Goal: Task Accomplishment & Management: Use online tool/utility

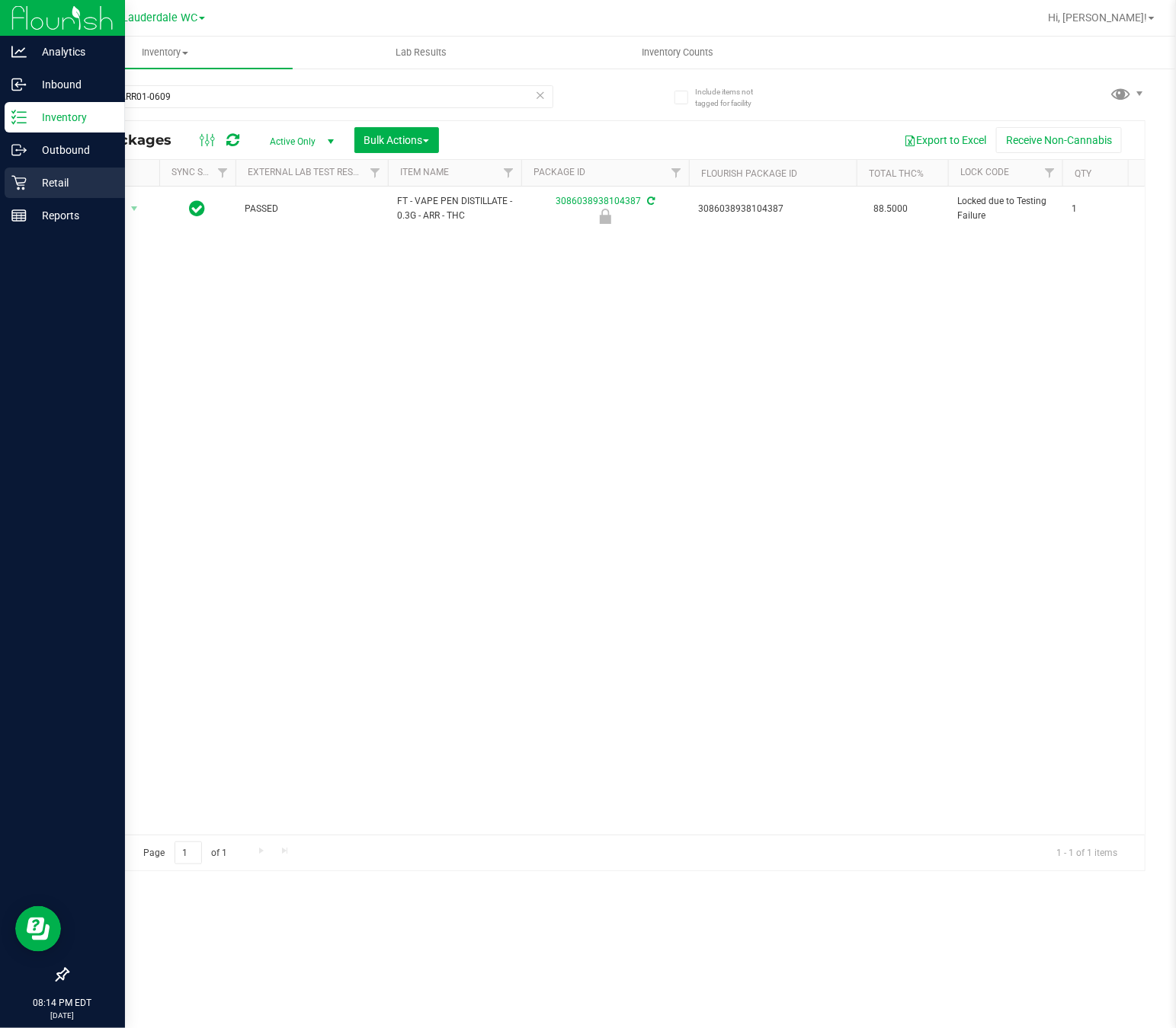
type input "JUN25ARR01-0609"
click at [37, 182] on p "Retail" at bounding box center [73, 183] width 92 height 18
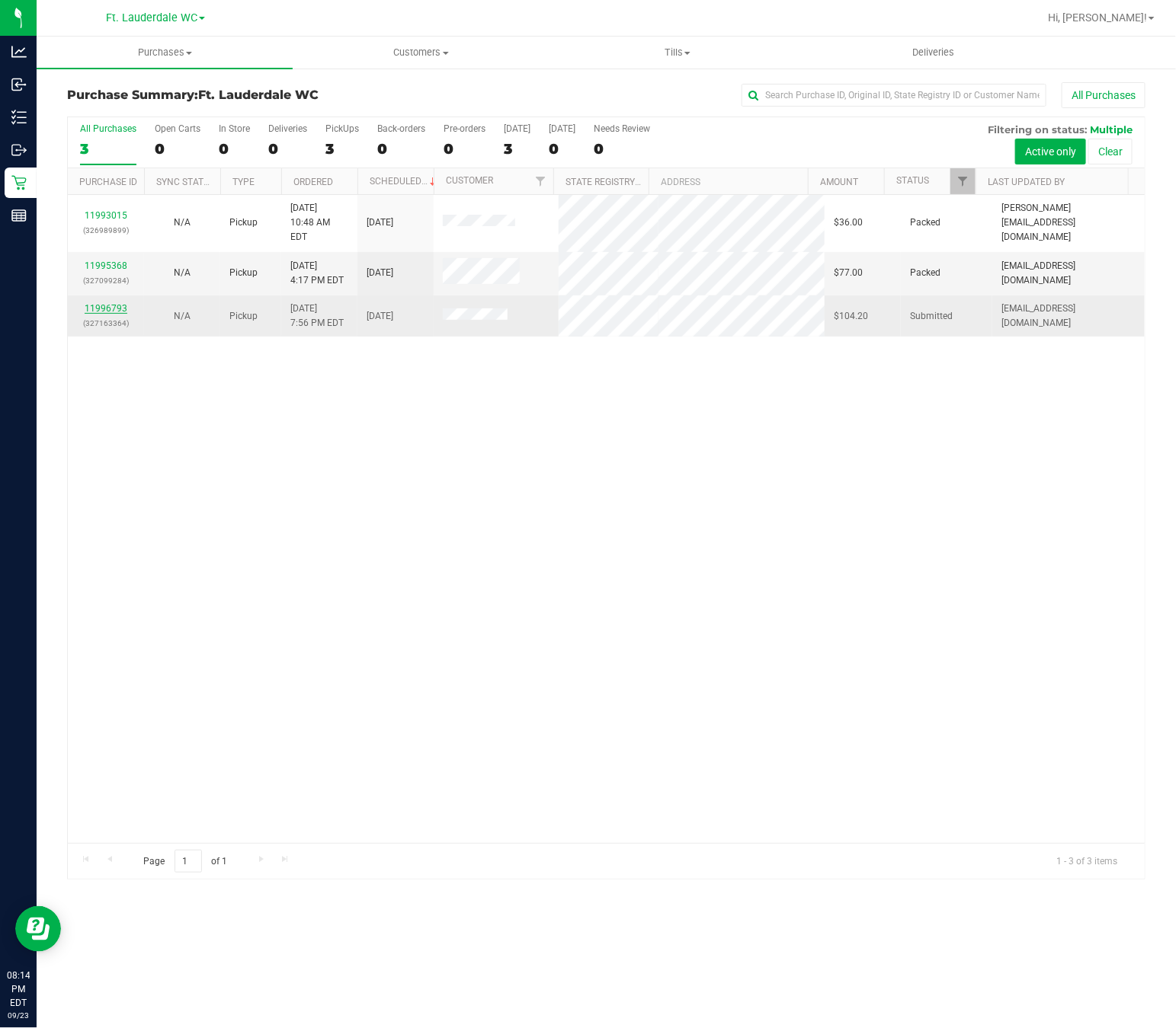
click at [114, 303] on link "11996793" at bounding box center [106, 308] width 43 height 10
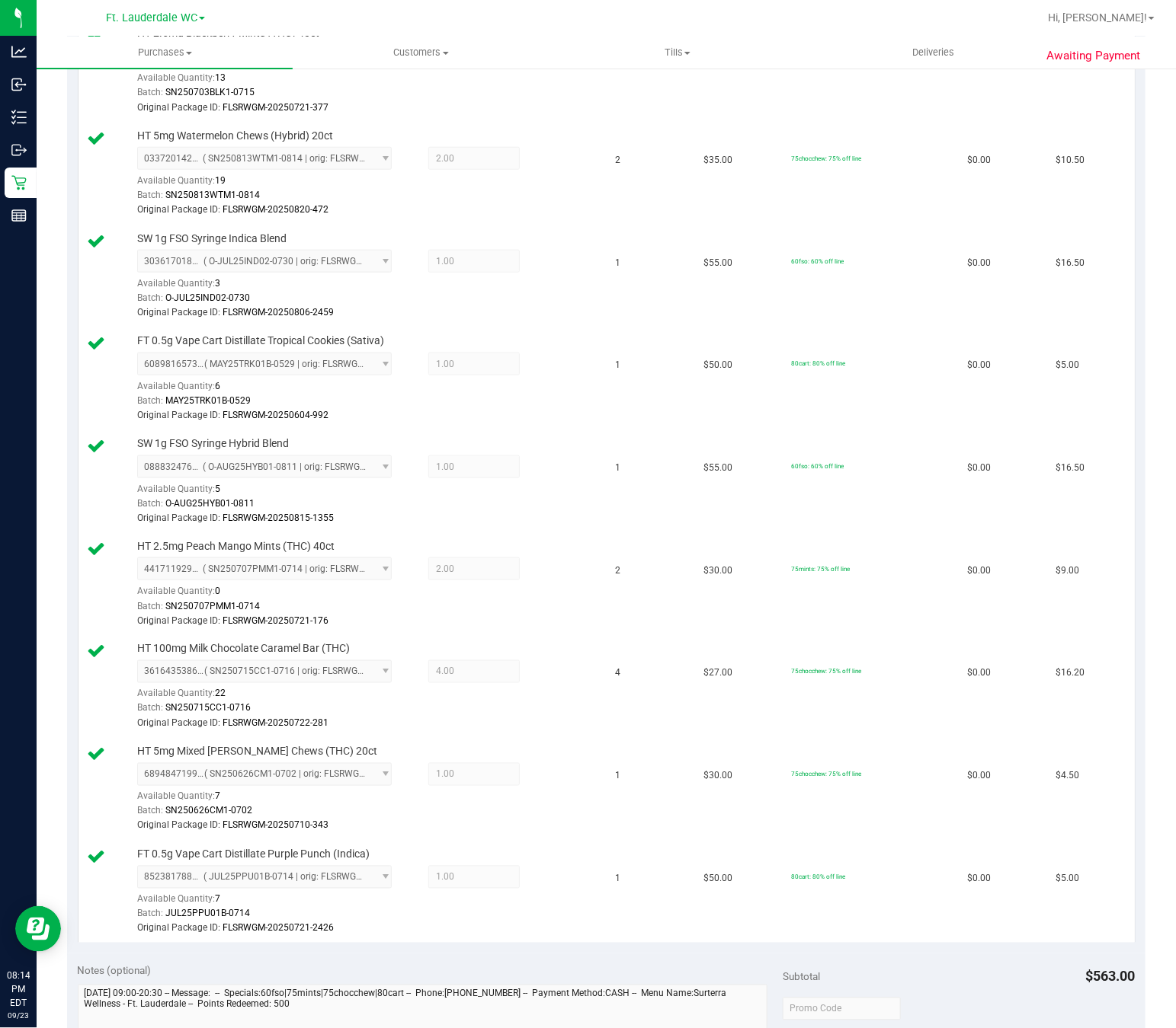
scroll to position [1142, 0]
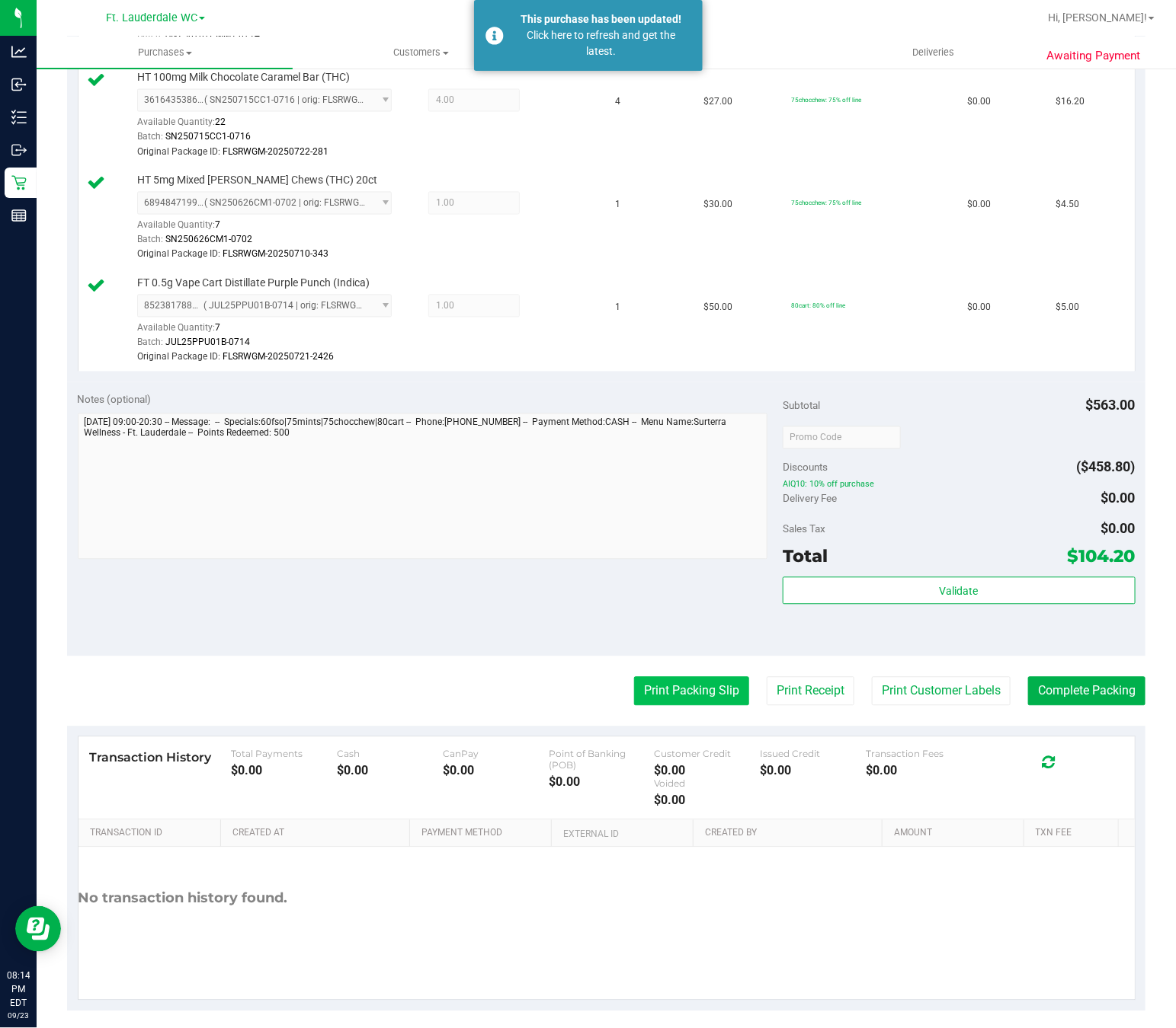
click at [674, 697] on button "Print Packing Slip" at bounding box center [692, 691] width 115 height 29
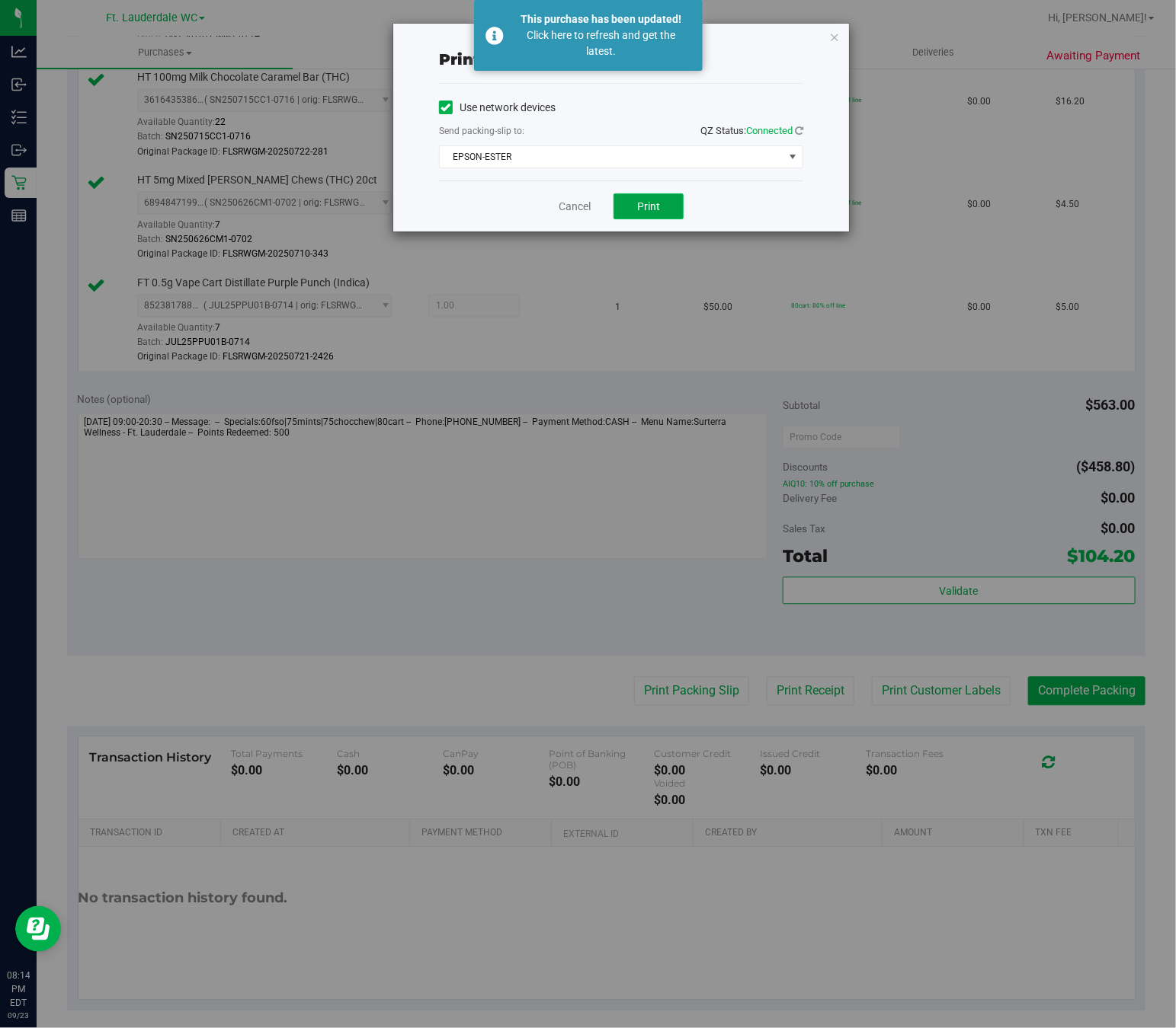
click at [647, 200] on button "Print" at bounding box center [648, 207] width 70 height 26
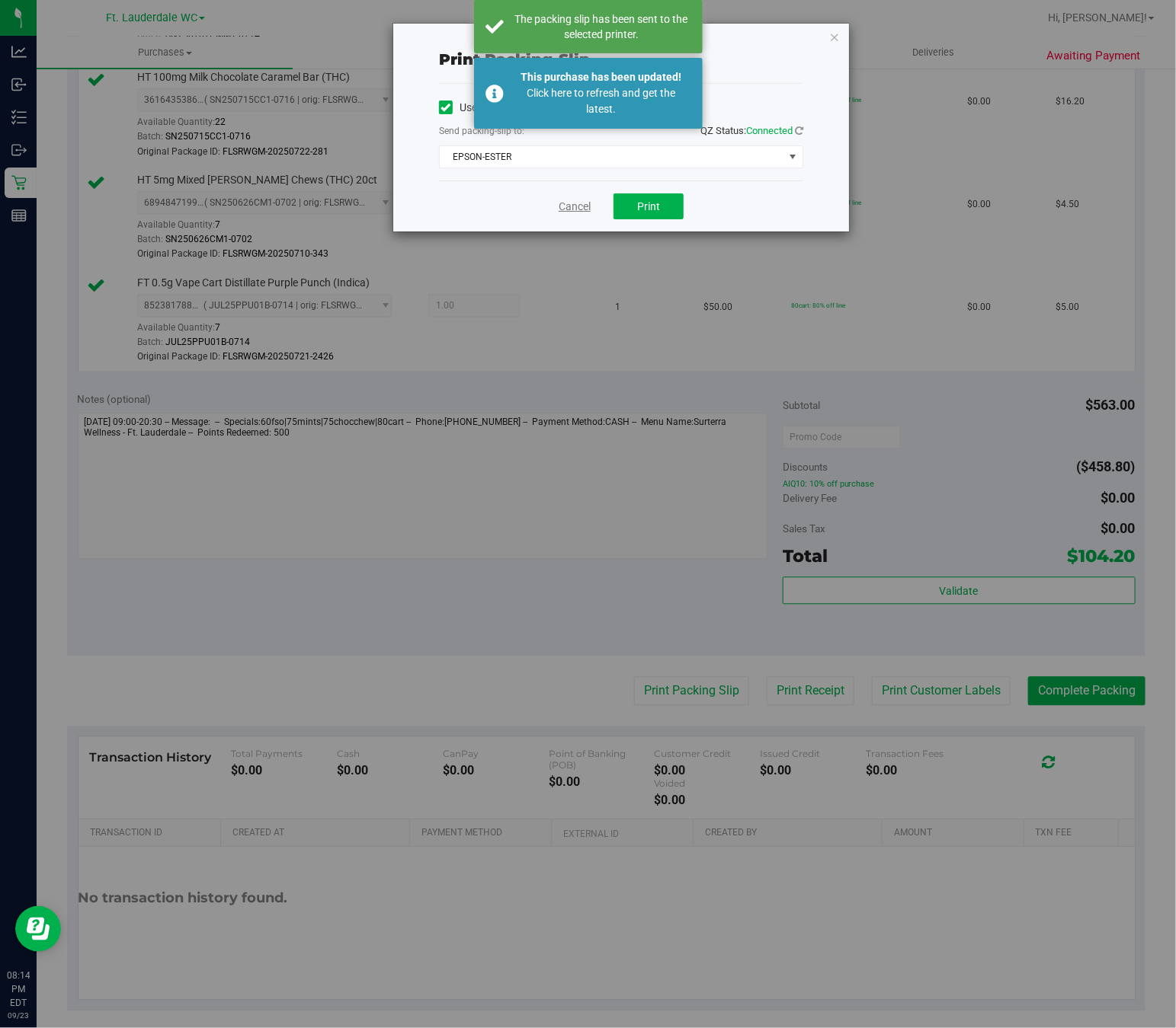
click at [565, 208] on link "Cancel" at bounding box center [574, 207] width 32 height 16
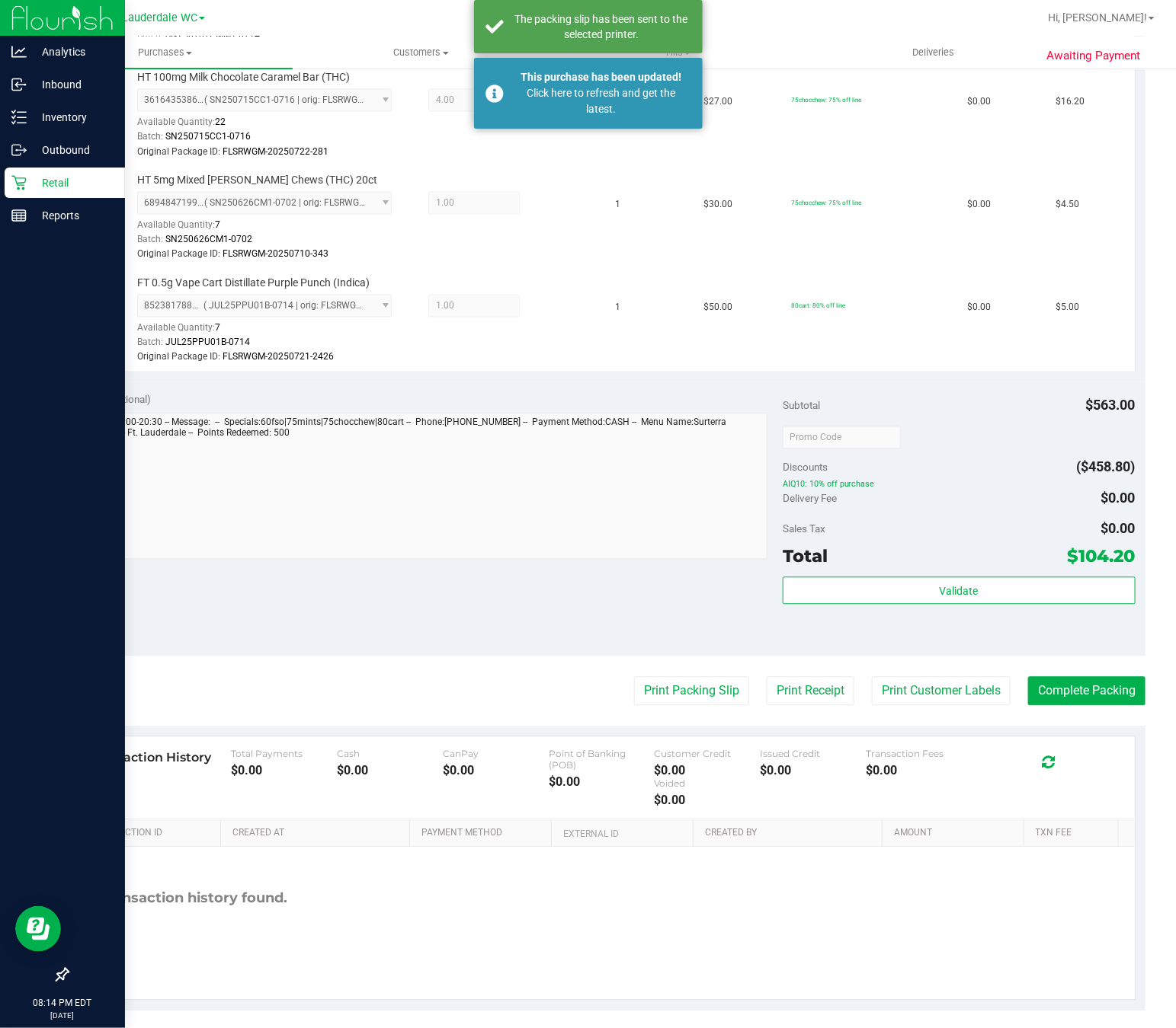
click at [17, 190] on div "Retail" at bounding box center [65, 183] width 121 height 31
